Goal: Information Seeking & Learning: Understand process/instructions

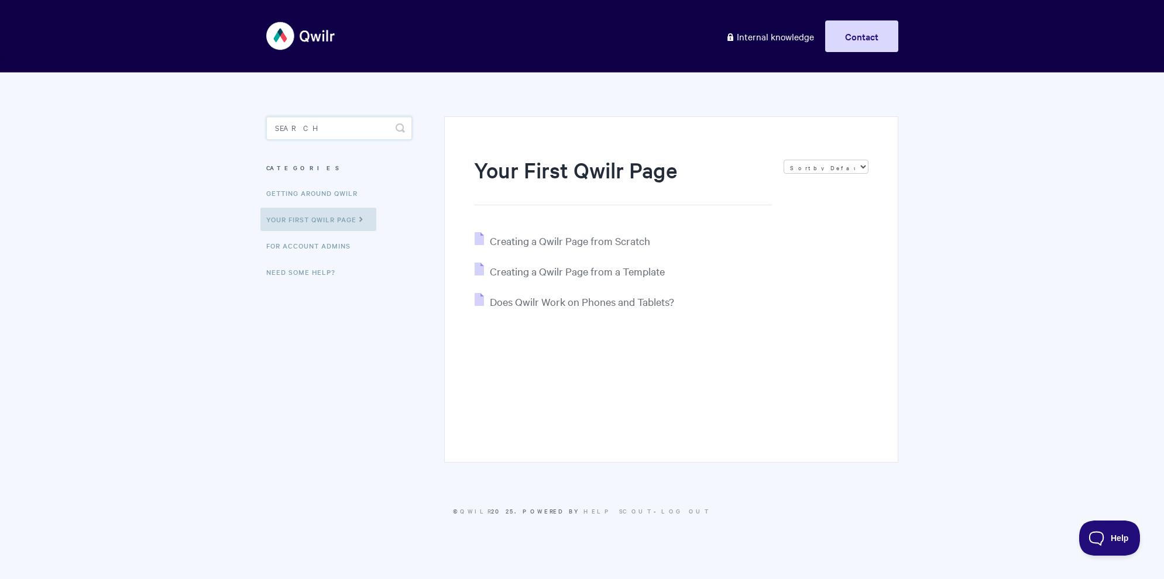
click at [369, 122] on input "Search" at bounding box center [339, 127] width 146 height 23
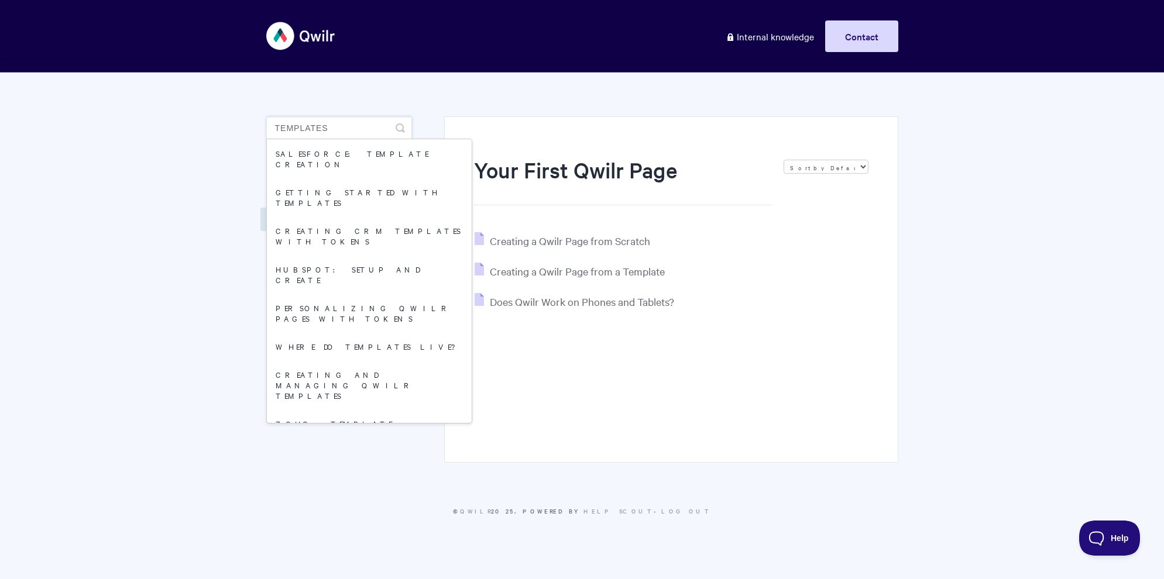
type input "templates"
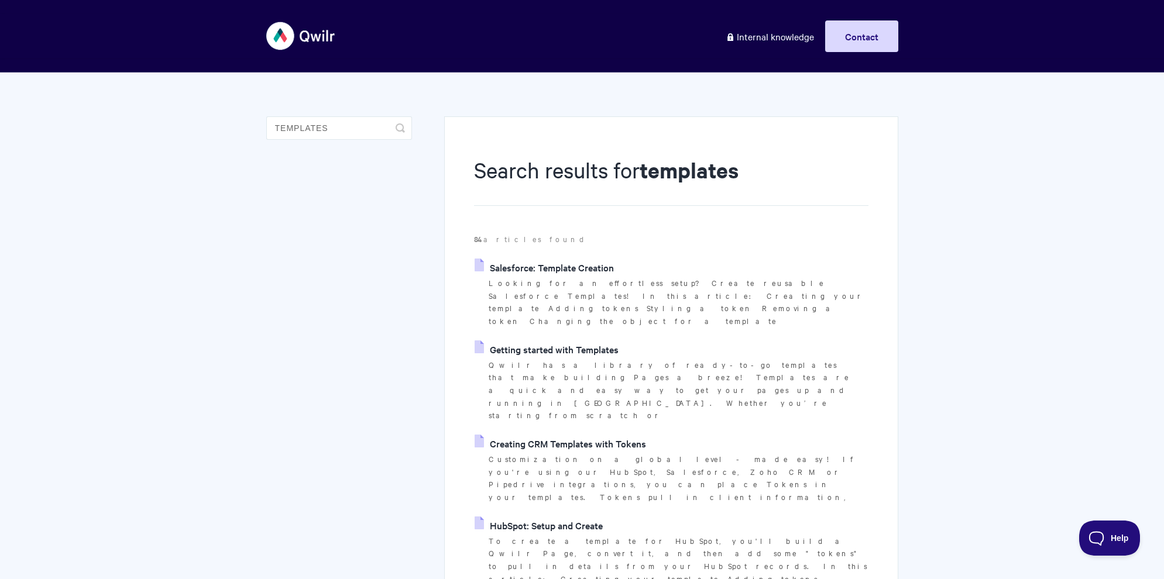
click at [564, 341] on link "Getting started with Templates" at bounding box center [547, 350] width 144 height 18
